Goal: Task Accomplishment & Management: Complete application form

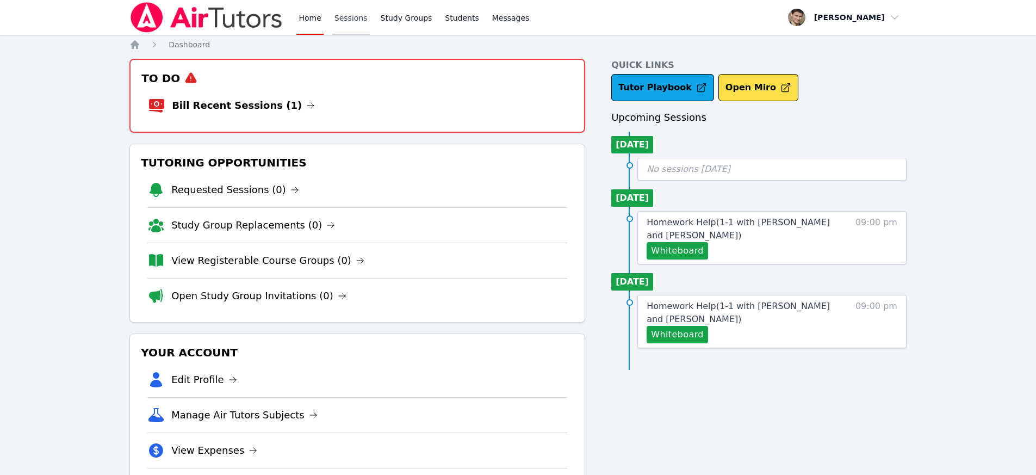
click at [348, 17] on link "Sessions" at bounding box center [351, 17] width 38 height 35
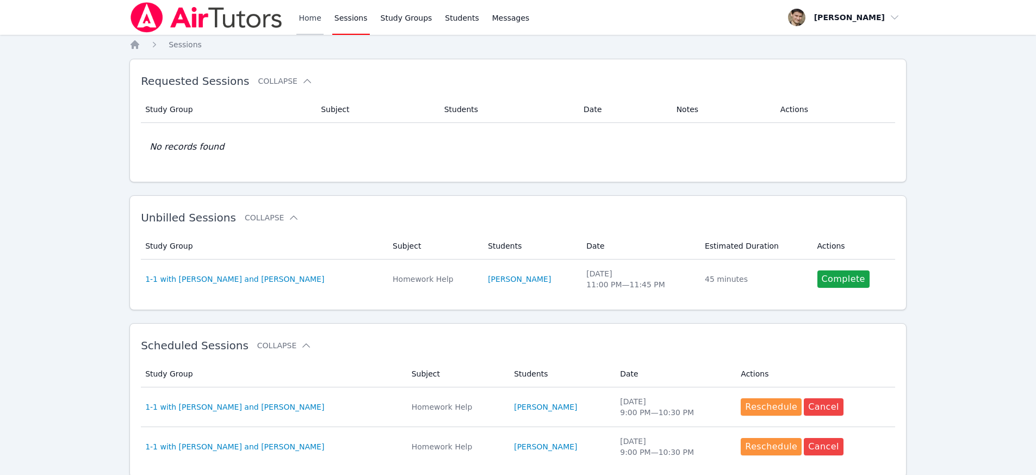
click at [307, 17] on link "Home" at bounding box center [309, 17] width 27 height 35
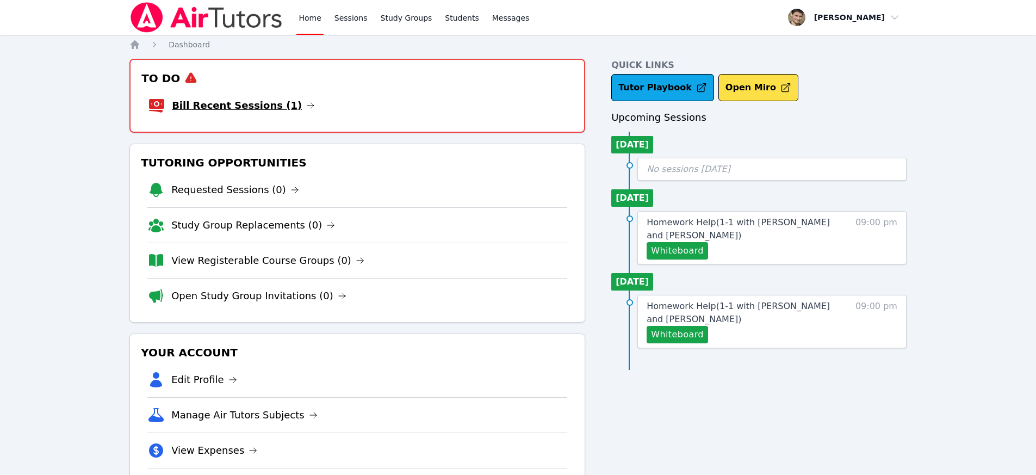
click at [238, 101] on link "Bill Recent Sessions (1)" at bounding box center [243, 105] width 143 height 15
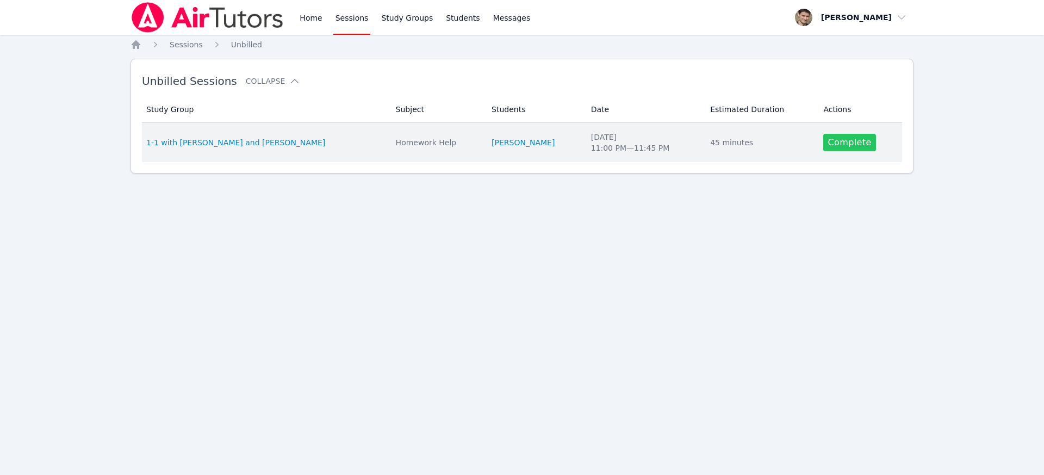
click at [861, 141] on link "Complete" at bounding box center [849, 142] width 52 height 17
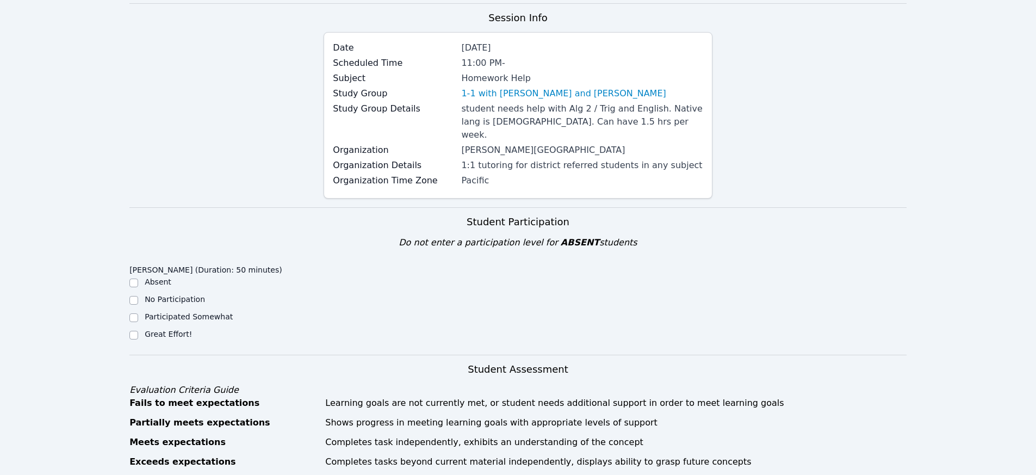
scroll to position [207, 0]
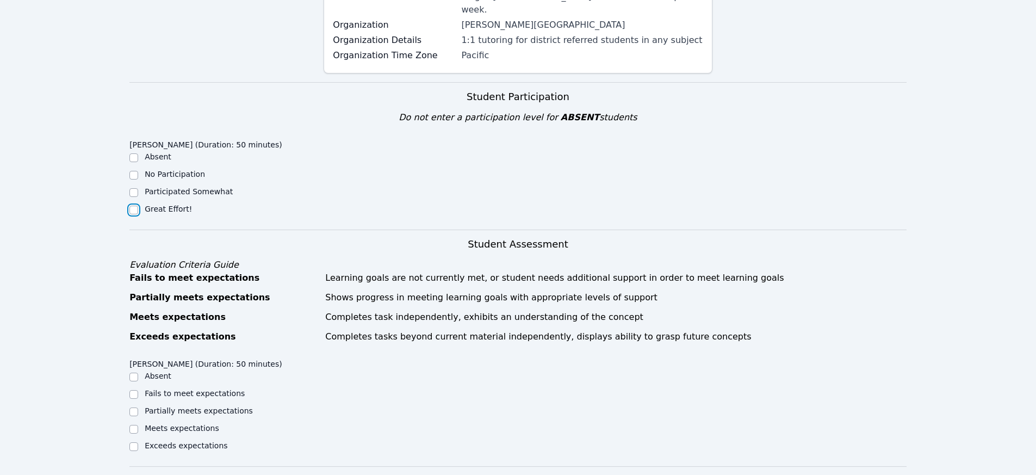
click at [138, 206] on input "Great Effort!" at bounding box center [133, 210] width 9 height 9
checkbox input "true"
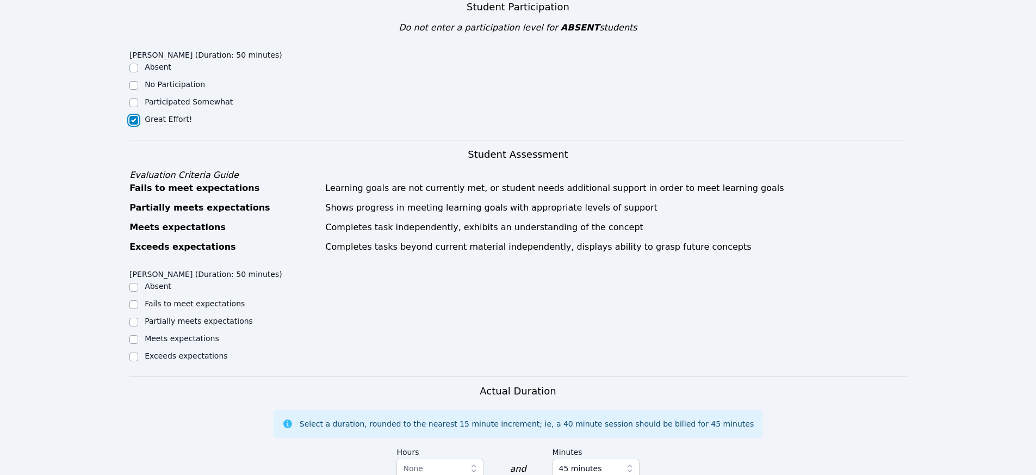
scroll to position [299, 0]
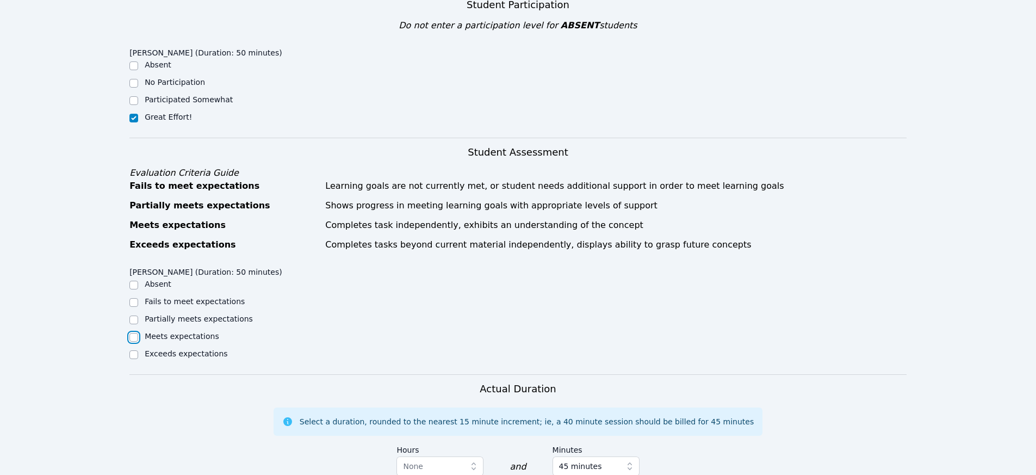
click at [133, 333] on input "Meets expectations" at bounding box center [133, 337] width 9 height 9
checkbox input "true"
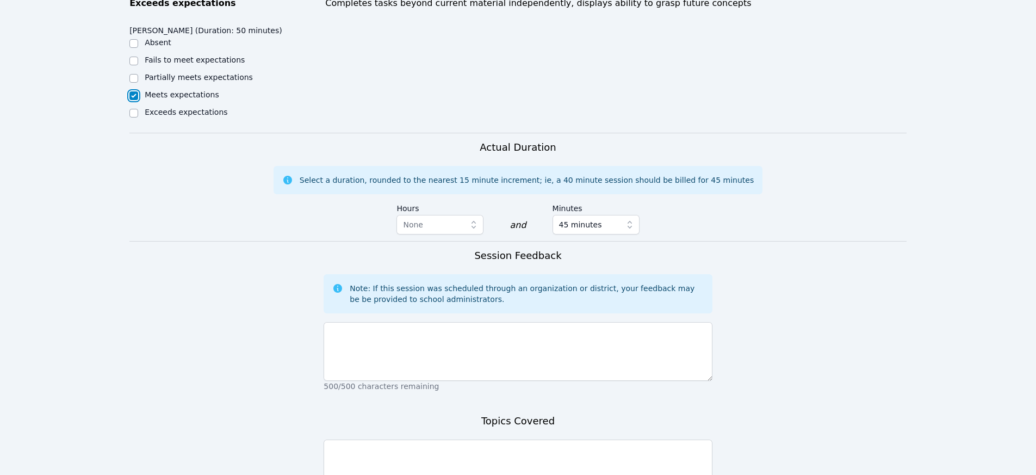
scroll to position [651, 0]
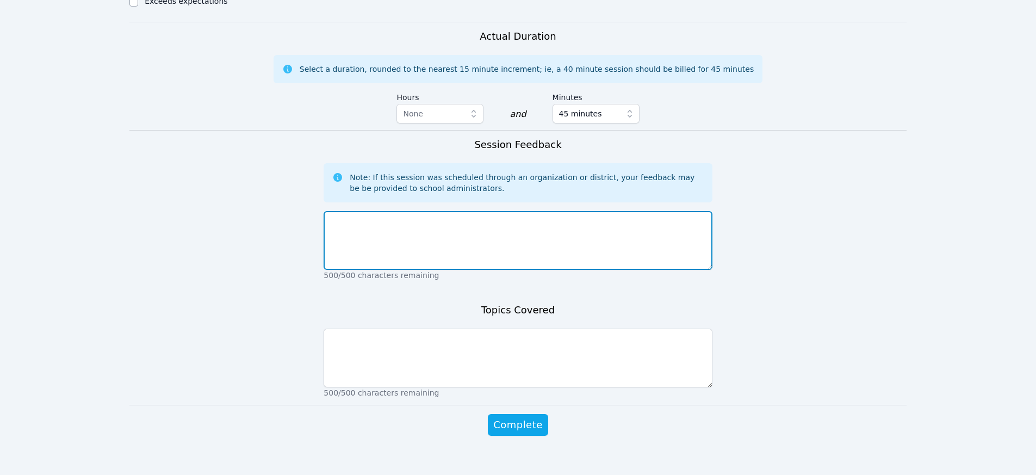
click at [391, 243] on textarea at bounding box center [518, 240] width 388 height 59
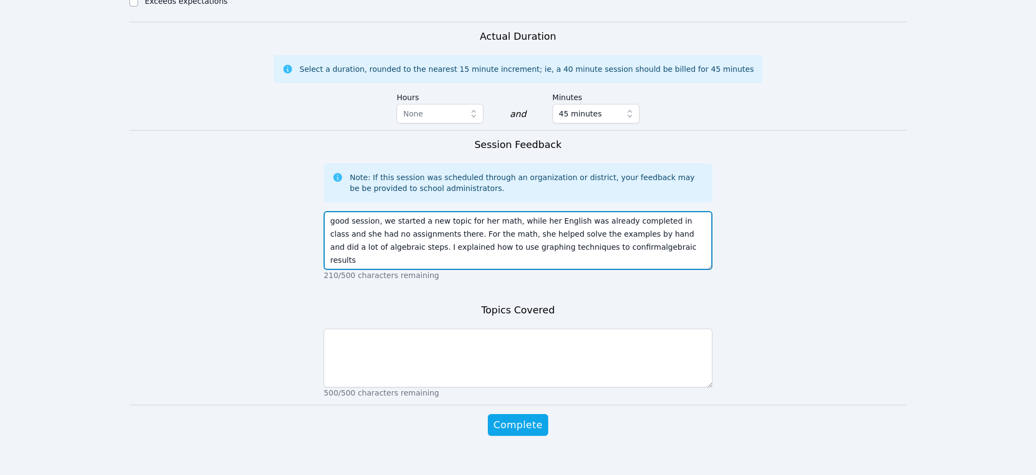
click at [579, 237] on textarea "good session, we started a new topic for her math, while her English was alread…" at bounding box center [518, 240] width 388 height 59
type textarea "good session, we started a new topic for her math, while her English was alread…"
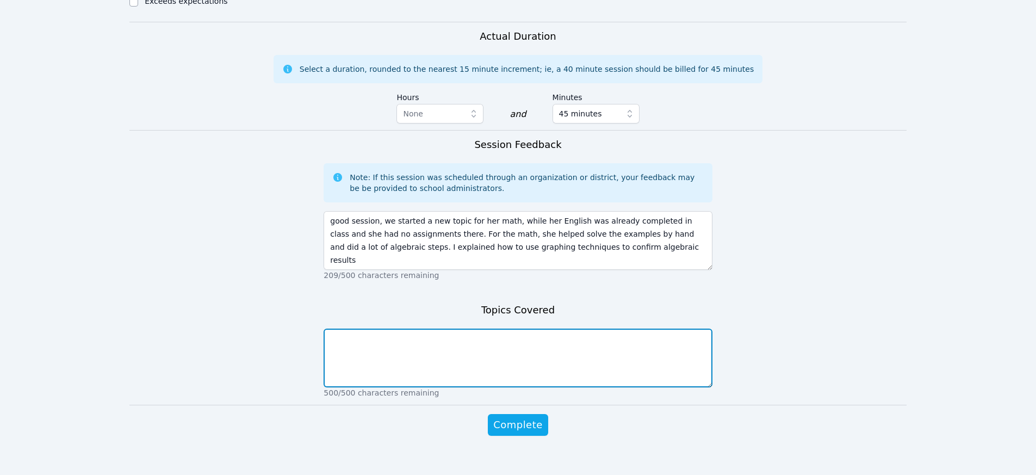
click at [481, 371] on textarea at bounding box center [518, 357] width 388 height 59
type textarea "graphing parabolas using standard form and vertex form as well as conversion be…"
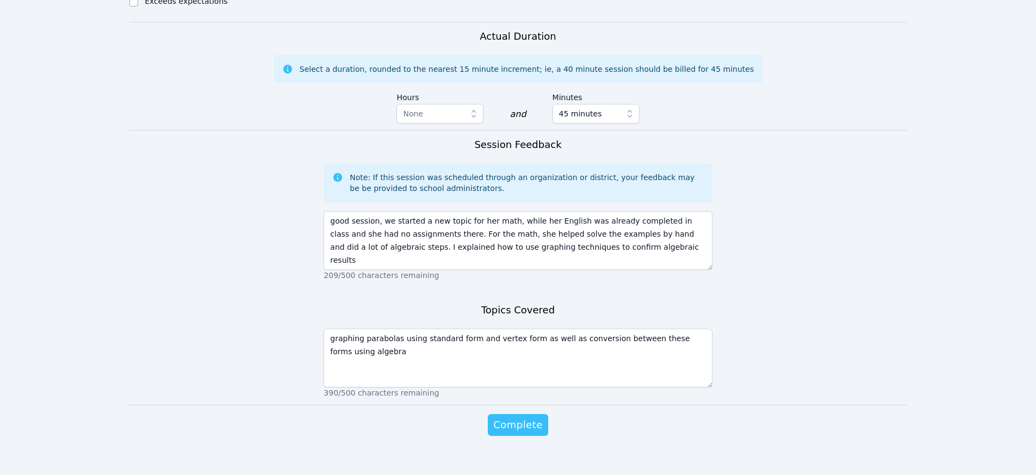
click at [513, 417] on span "Complete" at bounding box center [517, 424] width 49 height 15
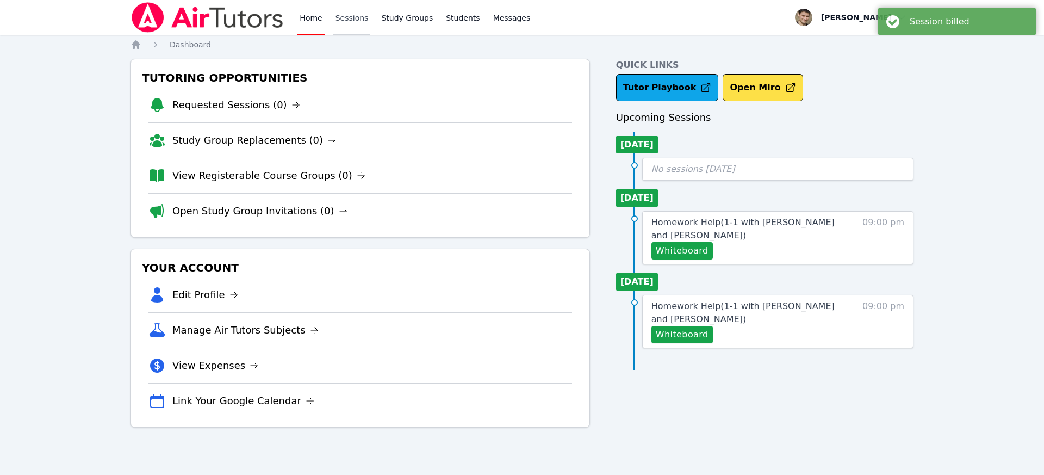
click at [349, 15] on link "Sessions" at bounding box center [352, 17] width 38 height 35
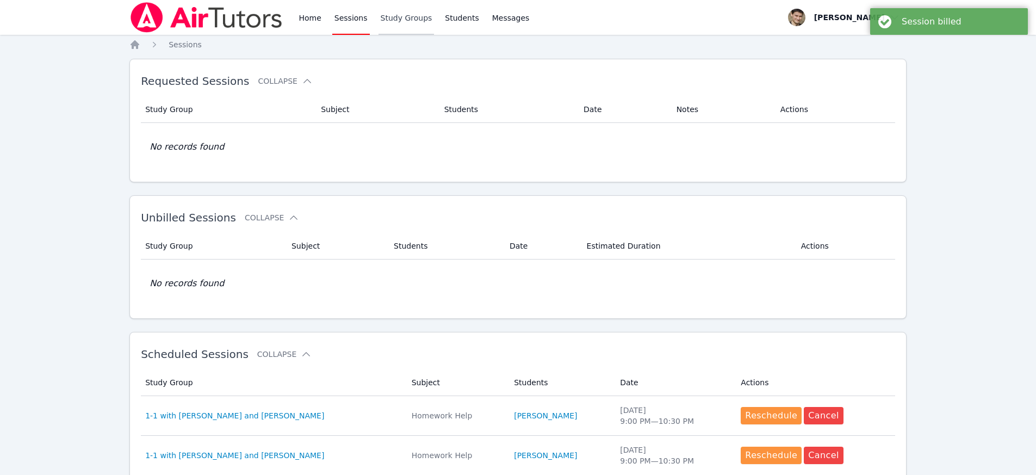
click at [410, 23] on link "Study Groups" at bounding box center [407, 17] width 56 height 35
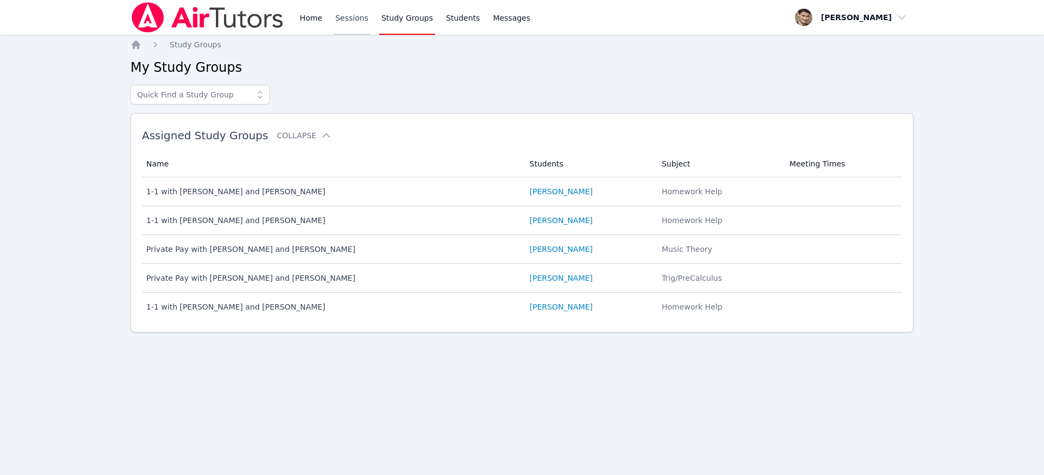
click at [347, 24] on link "Sessions" at bounding box center [352, 17] width 38 height 35
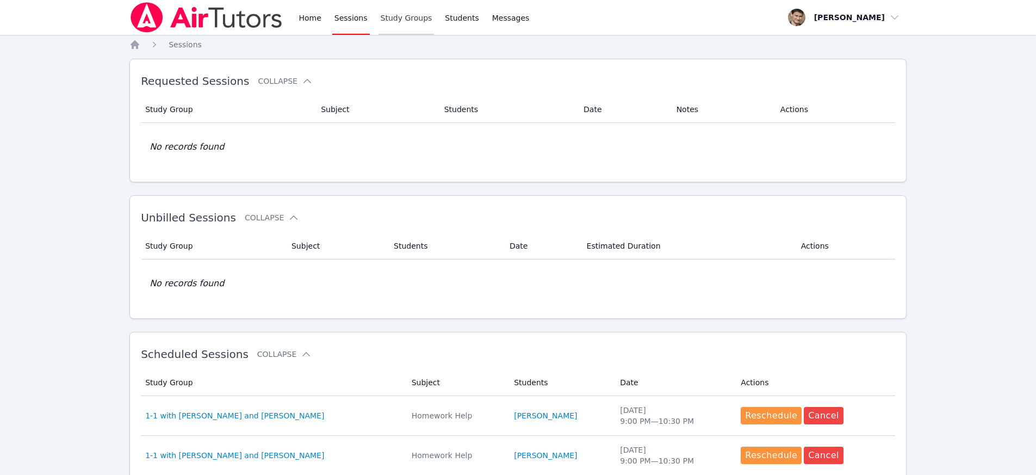
click at [415, 18] on link "Study Groups" at bounding box center [407, 17] width 56 height 35
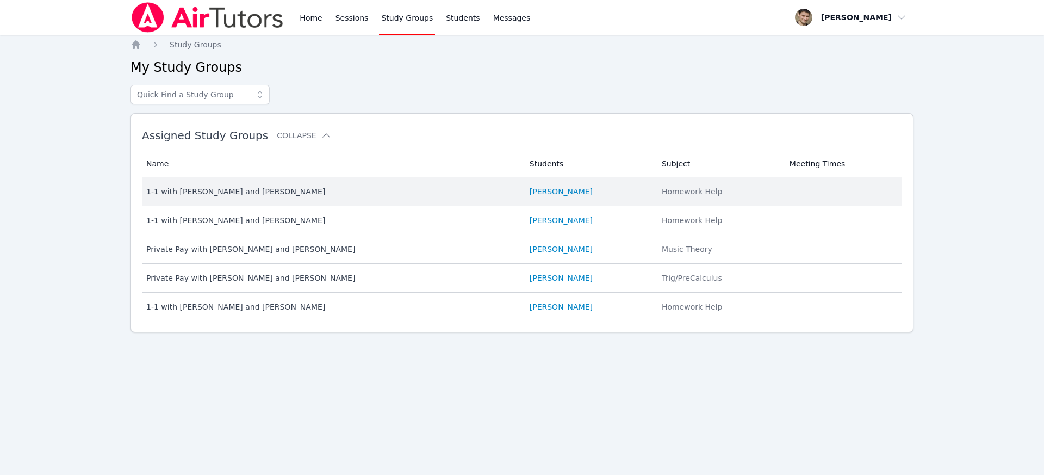
click at [559, 194] on link "[PERSON_NAME]" at bounding box center [561, 191] width 63 height 11
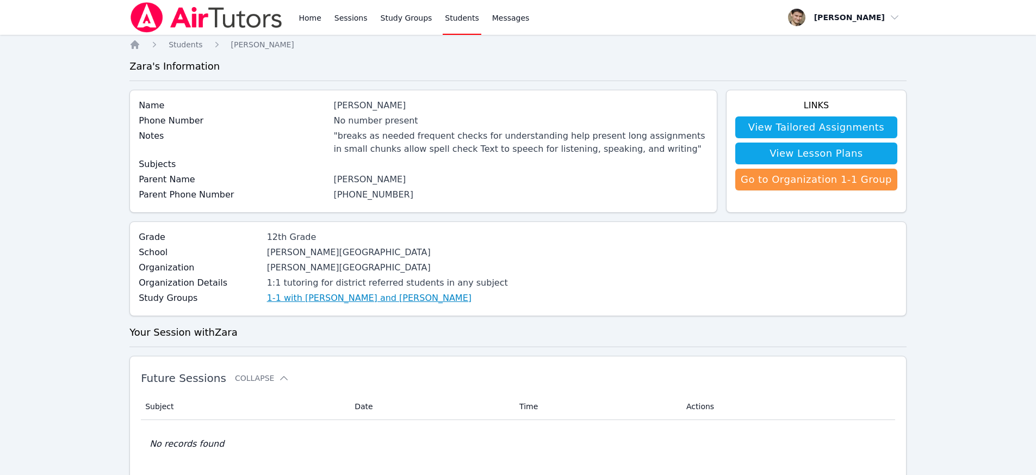
click at [368, 298] on link "1-1 with [PERSON_NAME] and [PERSON_NAME]" at bounding box center [369, 298] width 204 height 13
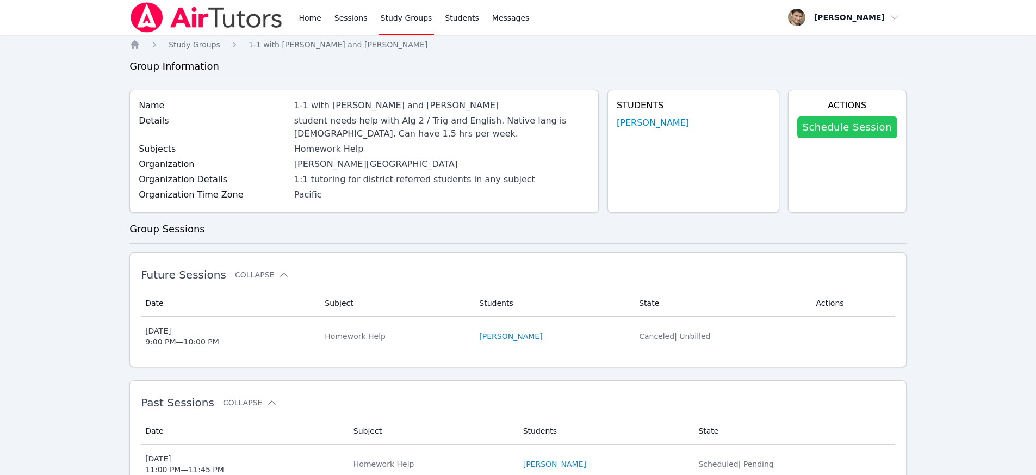
click at [851, 127] on link "Schedule Session" at bounding box center [847, 127] width 100 height 22
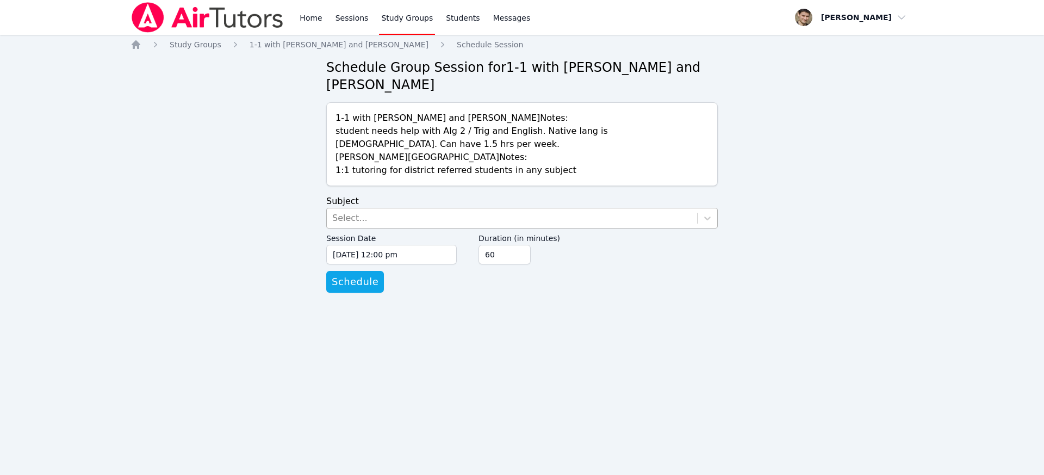
click at [399, 224] on div "Select..." at bounding box center [512, 218] width 370 height 20
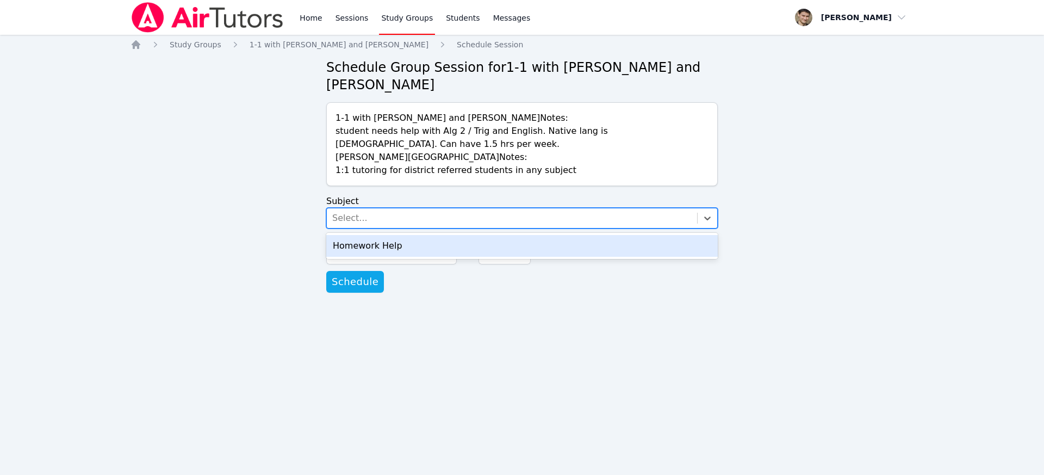
click at [401, 245] on div "Homework Help" at bounding box center [522, 246] width 392 height 22
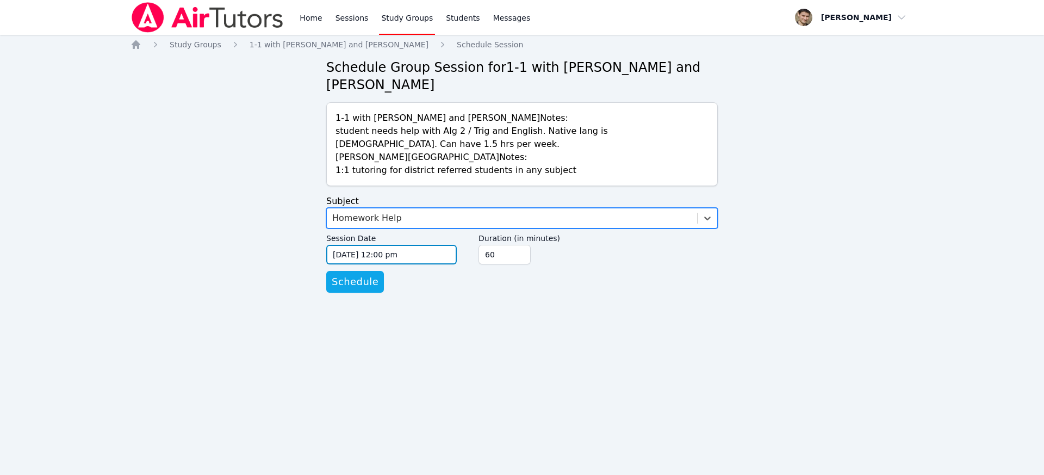
click at [396, 258] on input "[DATE] 12:00 pm" at bounding box center [391, 255] width 131 height 20
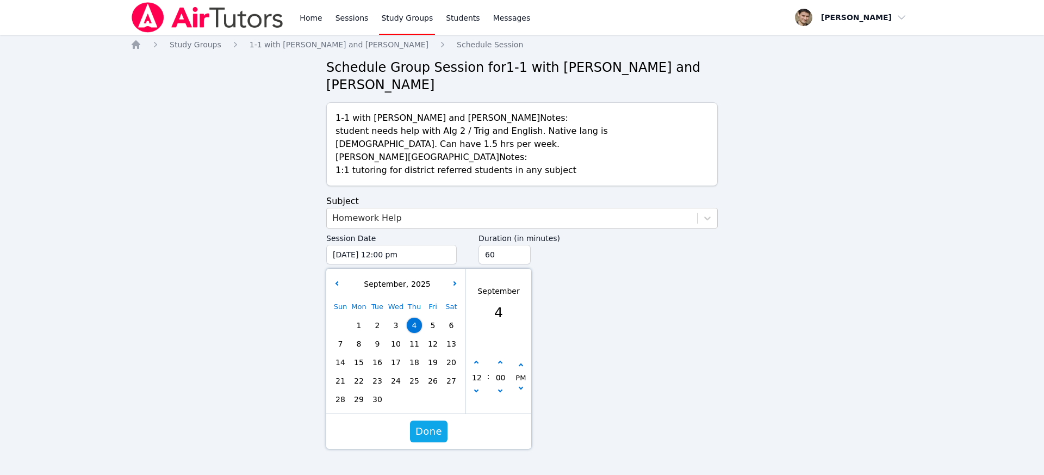
click at [398, 344] on span "10" at bounding box center [395, 343] width 15 height 15
click at [479, 363] on button "button" at bounding box center [476, 362] width 11 height 11
type input "[DATE] 01:00 pm"
type input "01"
click at [479, 363] on button "button" at bounding box center [476, 362] width 11 height 11
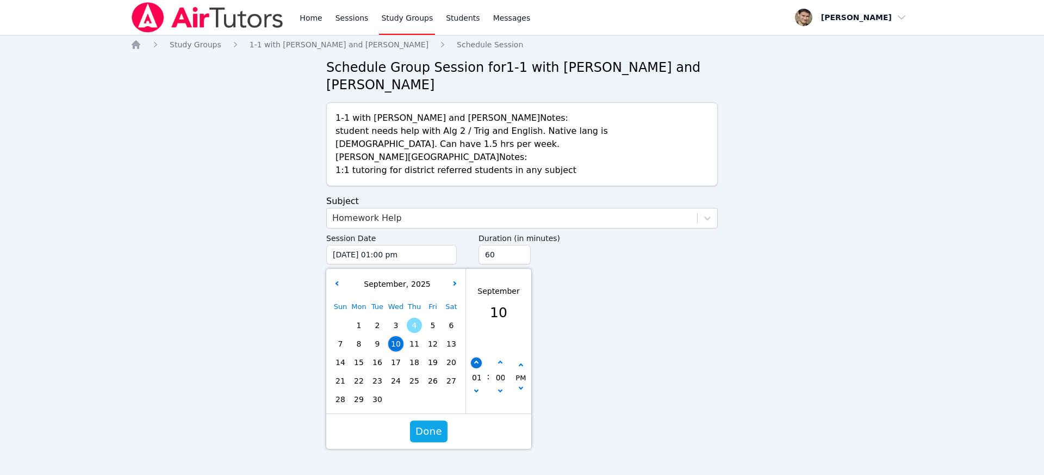
type input "[DATE] 02:00 pm"
type input "02"
click at [479, 363] on button "button" at bounding box center [476, 362] width 11 height 11
type input "[DATE] 03:00 pm"
type input "03"
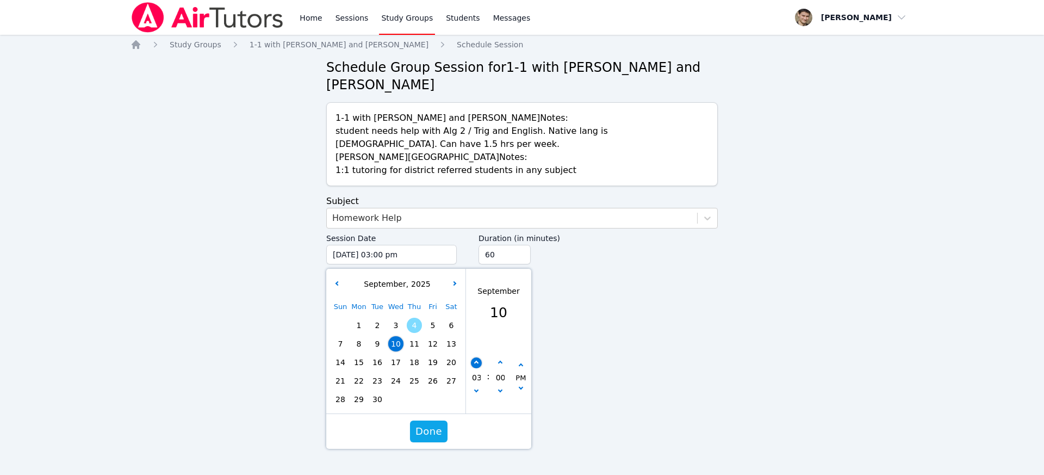
click at [479, 363] on button "button" at bounding box center [476, 362] width 11 height 11
type input "[DATE] 04:00 pm"
type input "04"
click at [479, 363] on button "button" at bounding box center [476, 362] width 11 height 11
type input "[DATE] 05:00 pm"
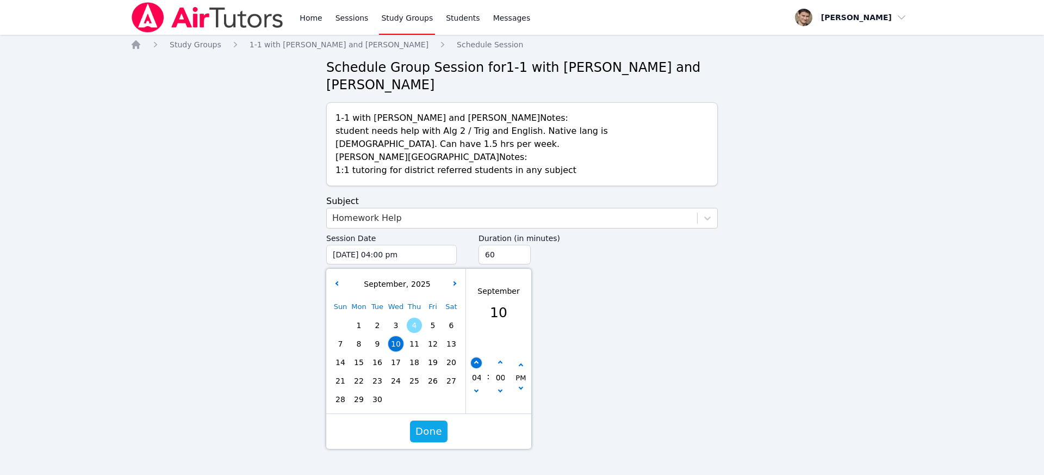
type input "05"
click at [479, 363] on button "button" at bounding box center [476, 362] width 11 height 11
type input "[DATE] 06:00 pm"
type input "06"
click at [479, 363] on button "button" at bounding box center [476, 362] width 11 height 11
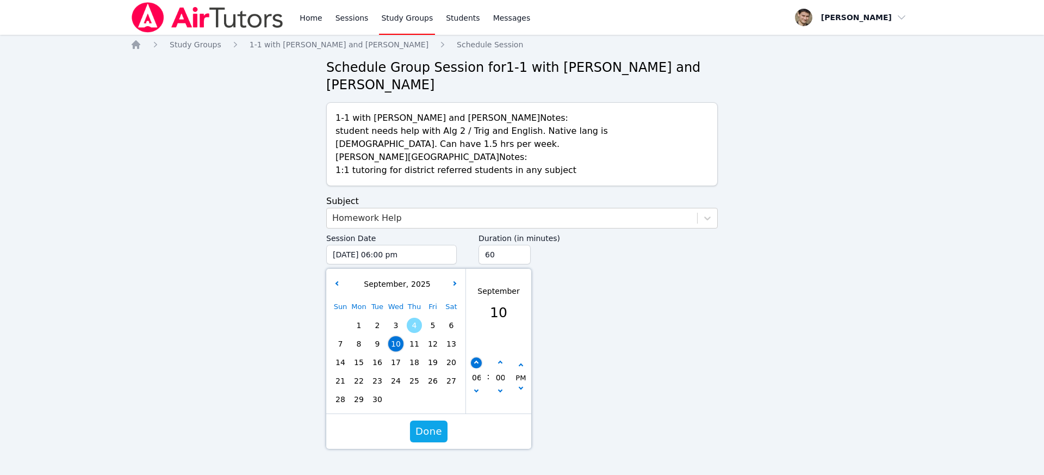
type input "[DATE] 07:00 pm"
type input "07"
click at [479, 363] on button "button" at bounding box center [476, 362] width 11 height 11
type input "[DATE] 08:00 pm"
type input "08"
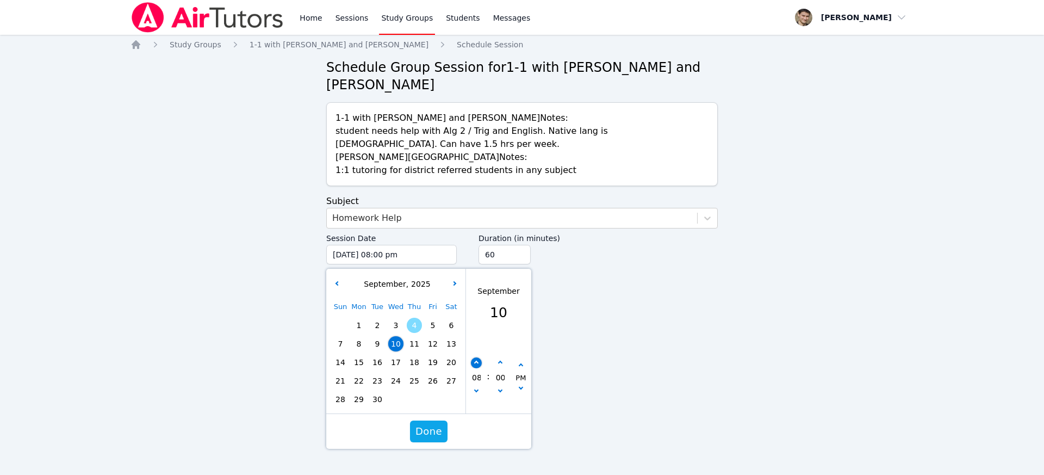
click at [479, 363] on button "button" at bounding box center [476, 362] width 11 height 11
type input "[DATE] 09:00 pm"
type input "09"
click at [429, 437] on span "Done" at bounding box center [429, 431] width 27 height 15
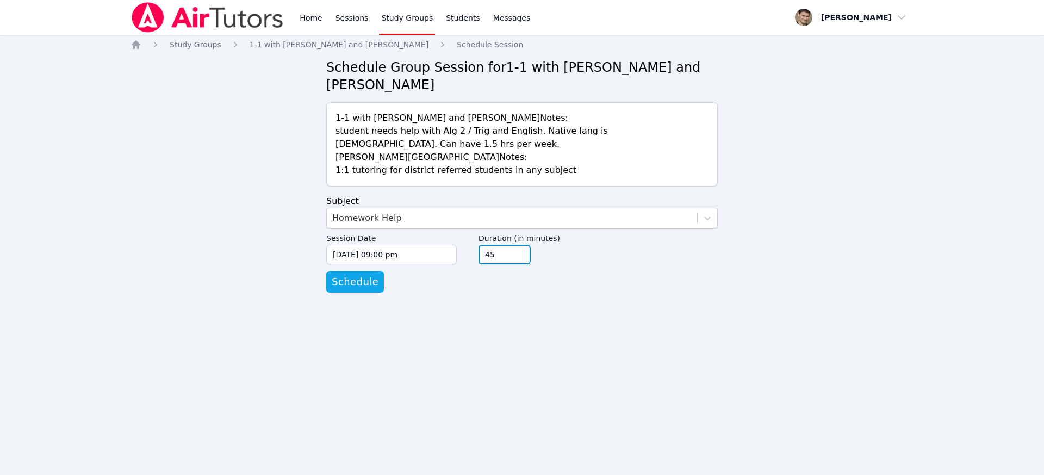
type input "45"
click at [523, 258] on input "45" at bounding box center [505, 255] width 52 height 20
click at [361, 285] on span "Schedule" at bounding box center [355, 281] width 47 height 15
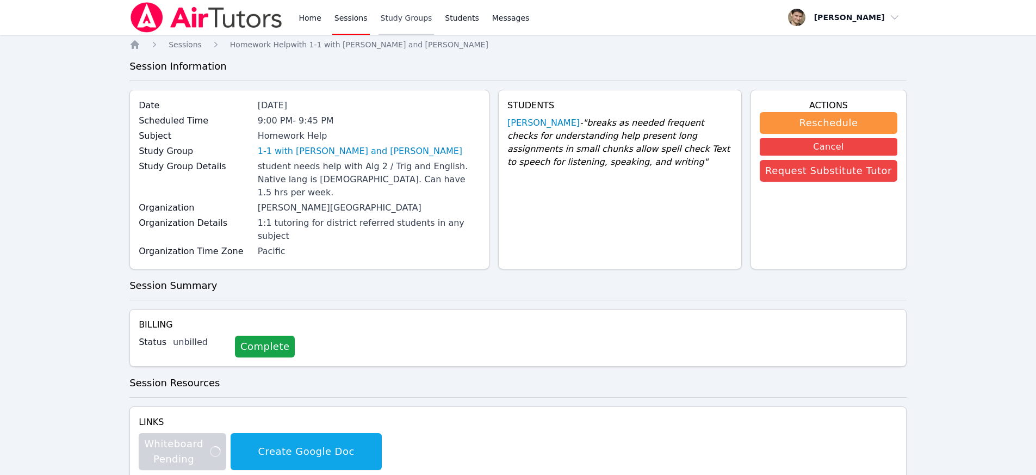
click at [407, 22] on link "Study Groups" at bounding box center [407, 17] width 56 height 35
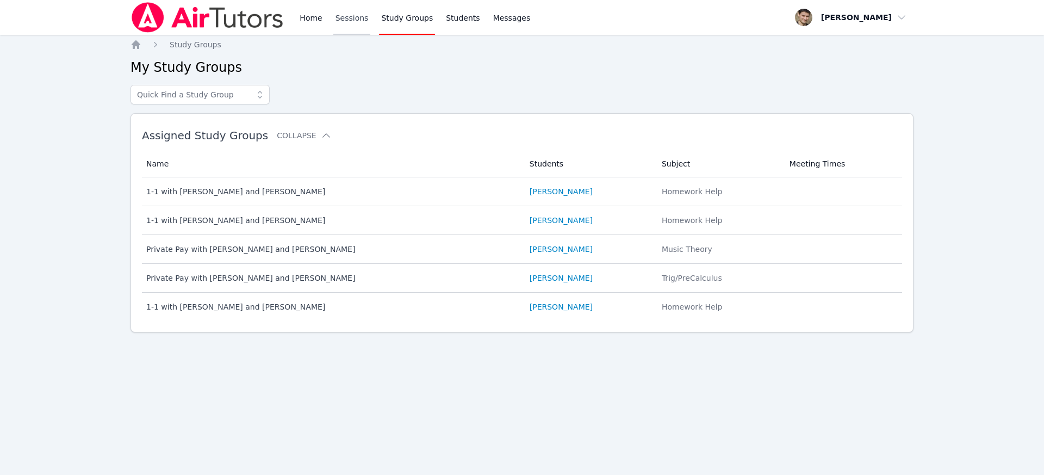
click at [342, 16] on link "Sessions" at bounding box center [352, 17] width 38 height 35
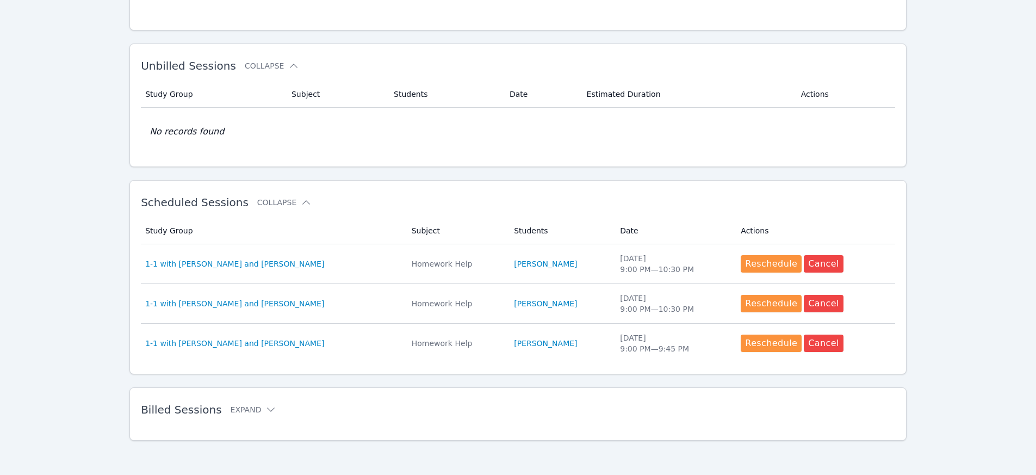
scroll to position [152, 0]
